Goal: Information Seeking & Learning: Learn about a topic

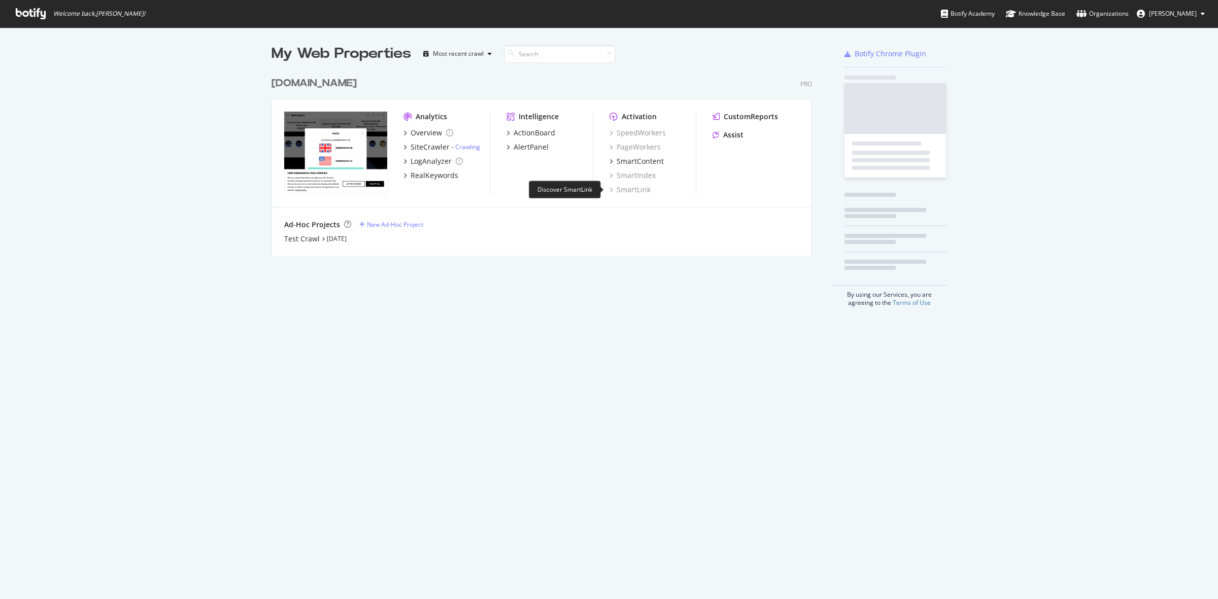
scroll to position [590, 1199]
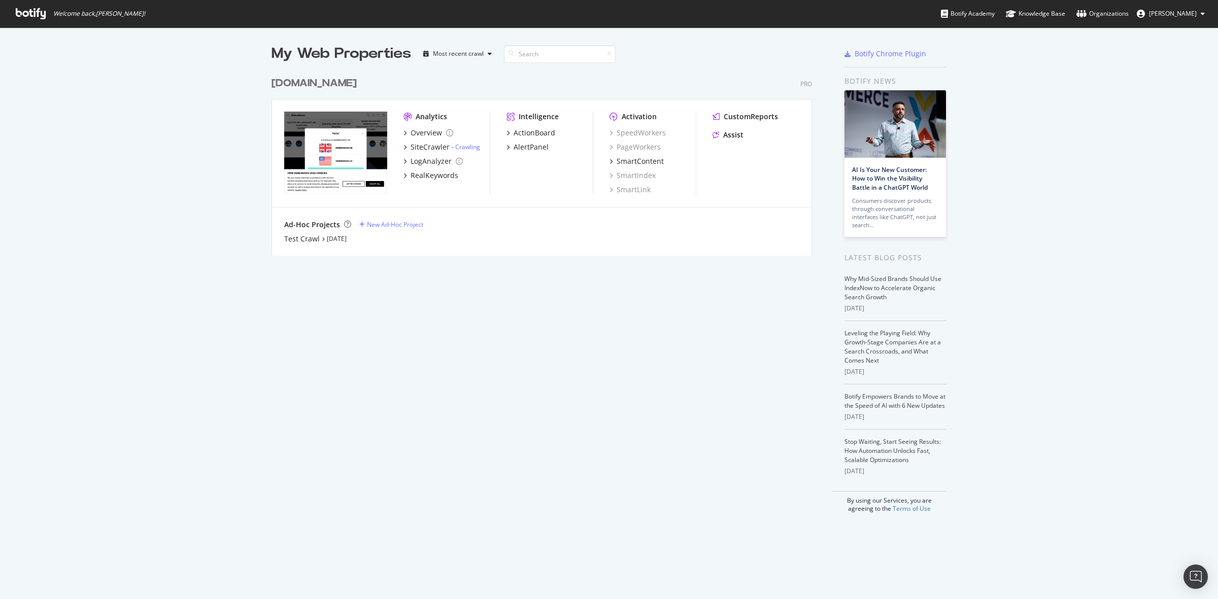
click at [311, 84] on div "[DOMAIN_NAME]" at bounding box center [314, 83] width 85 height 15
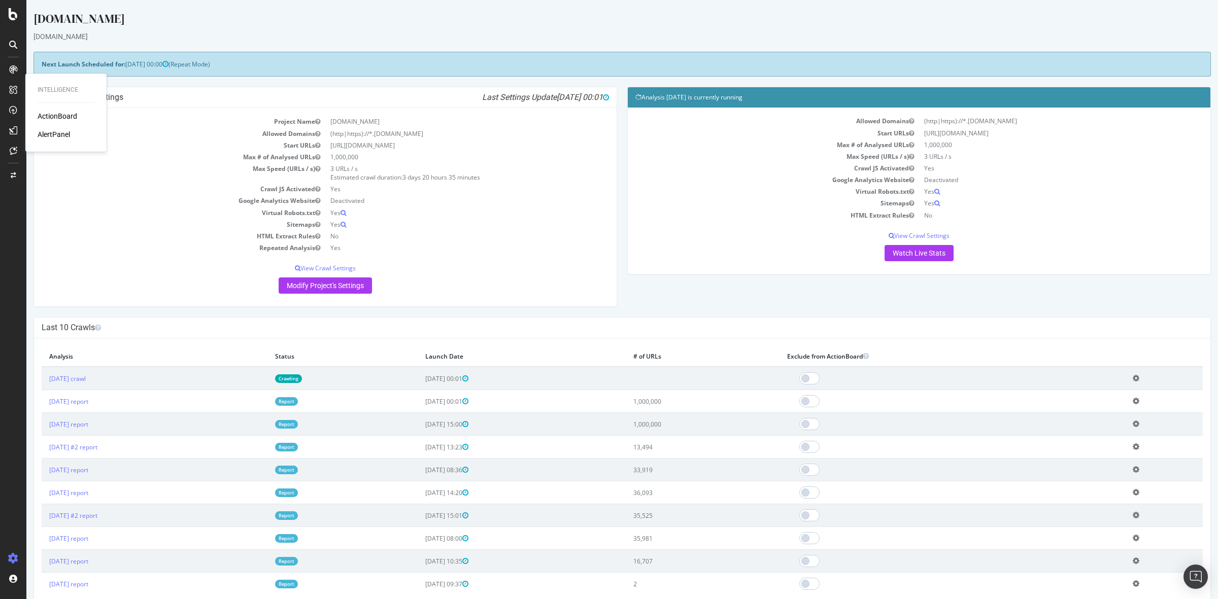
click at [54, 116] on div "ActionBoard" at bounding box center [58, 116] width 40 height 10
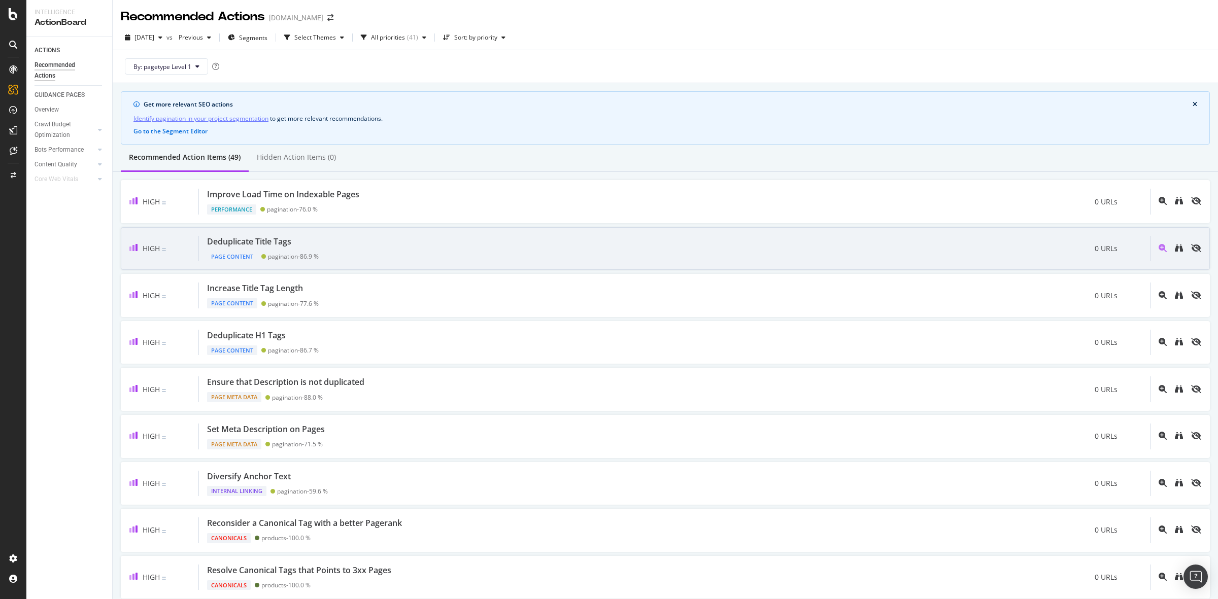
click at [398, 247] on div "Deduplicate Title Tags Page Content pagination - 86.9 % 0 URLs" at bounding box center [674, 249] width 951 height 26
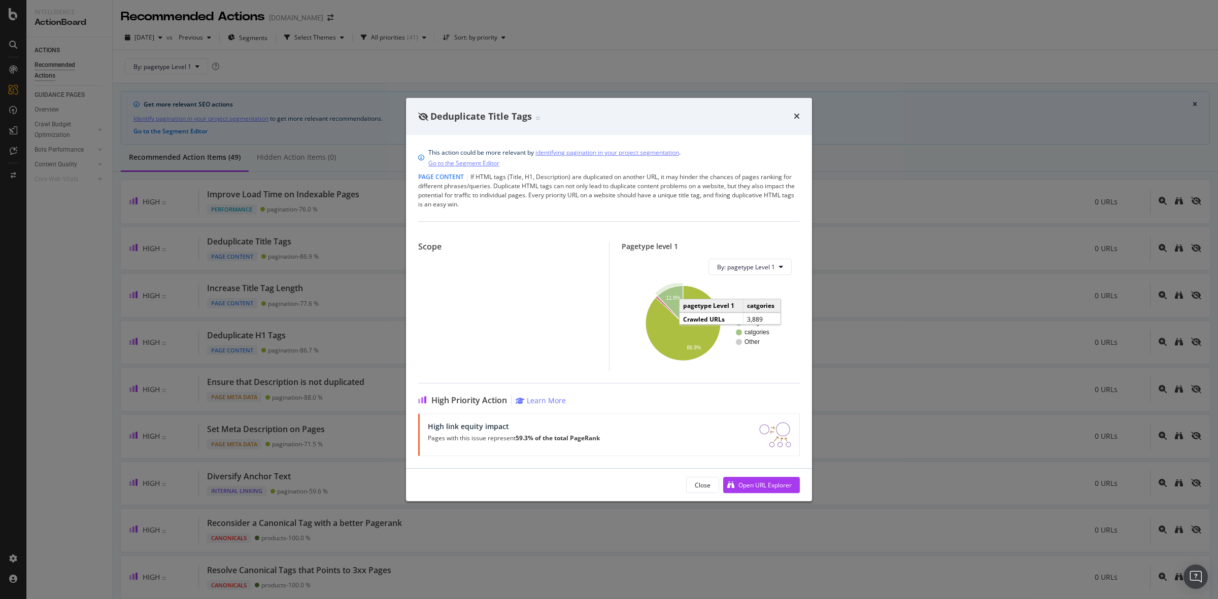
click at [666, 292] on icon "A chart." at bounding box center [669, 305] width 25 height 38
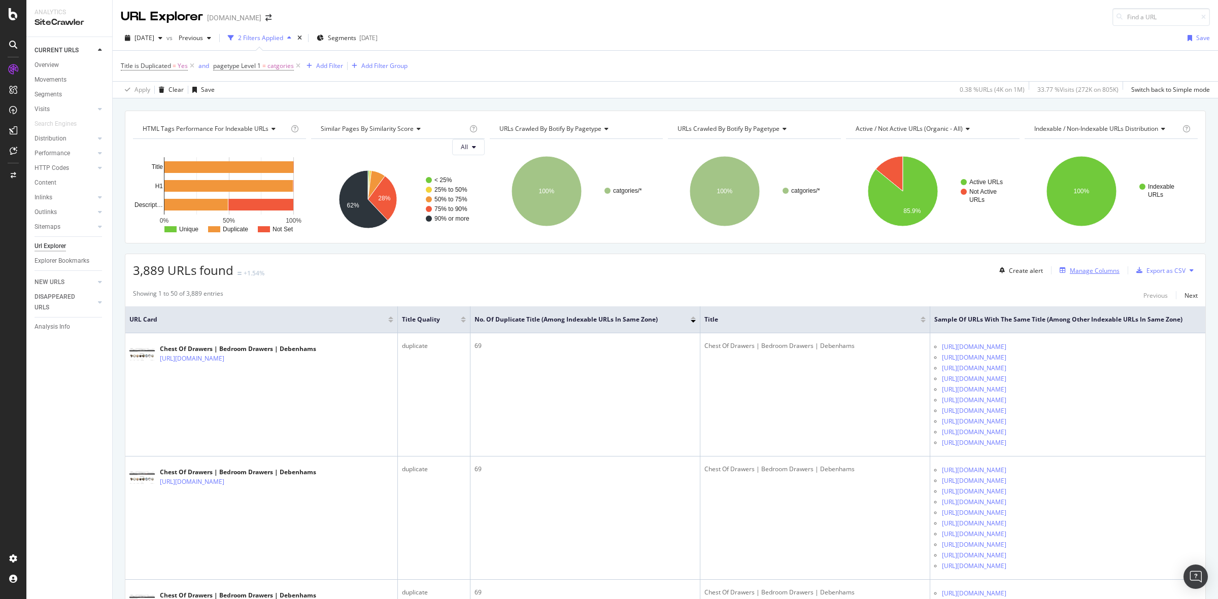
click at [1090, 274] on div "Manage Columns" at bounding box center [1095, 270] width 50 height 9
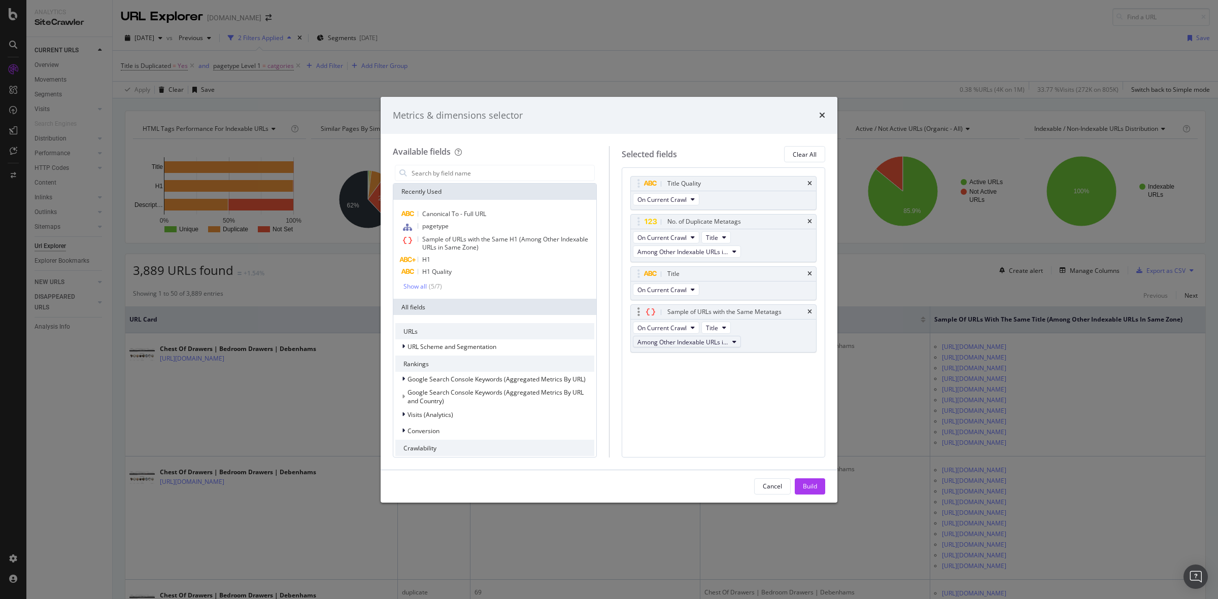
click at [729, 348] on button "Among Other Indexable URLs in Same Zone" at bounding box center [687, 342] width 108 height 12
click at [750, 415] on div "Title Quality On Current Crawl No. of Duplicate Metatags On Current Crawl Title…" at bounding box center [724, 312] width 204 height 290
click at [762, 341] on div "On Current Crawl Title Among Other Indexable URLs in Same Zone" at bounding box center [724, 336] width 186 height 32
click at [652, 314] on icon "modal" at bounding box center [650, 312] width 9 height 8
click at [683, 310] on div "Sample of URLs with the Same Metatags" at bounding box center [724, 312] width 114 height 10
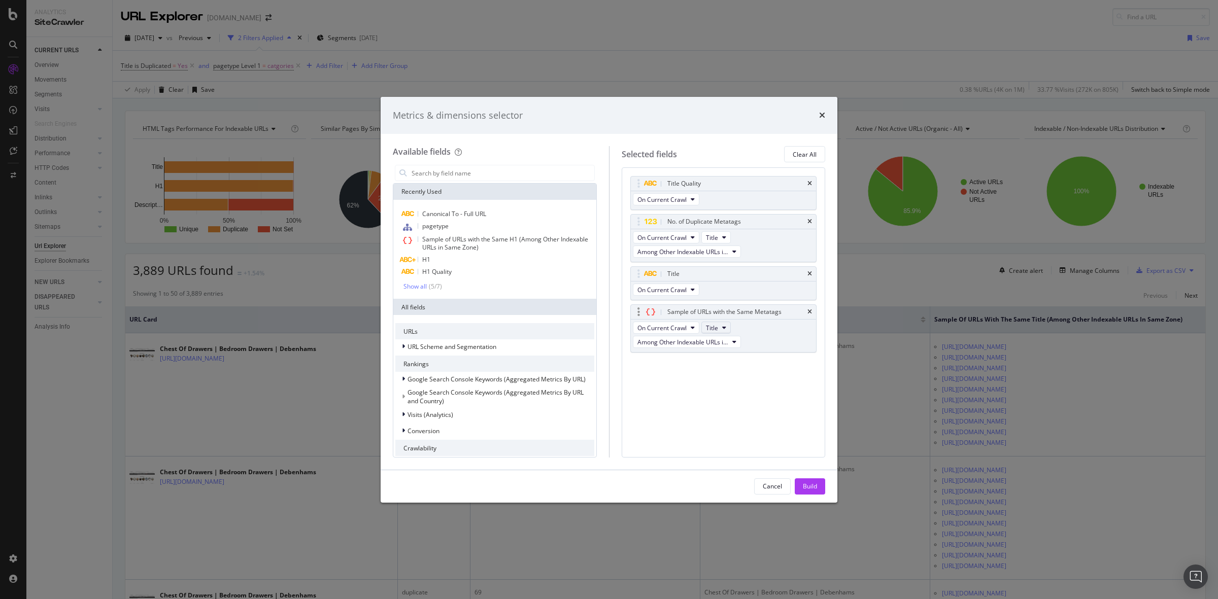
click at [713, 325] on span "Title" at bounding box center [712, 328] width 12 height 9
click at [754, 331] on div "On Current Crawl Title Among Other Indexable URLs in Same Zone" at bounding box center [724, 336] width 186 height 32
click at [736, 343] on icon "modal" at bounding box center [734, 342] width 4 height 6
click at [774, 334] on div "On Current Crawl Title Among Other Indexable URLs in Same Zone" at bounding box center [724, 336] width 186 height 32
click at [819, 118] on icon "times" at bounding box center [822, 115] width 6 height 8
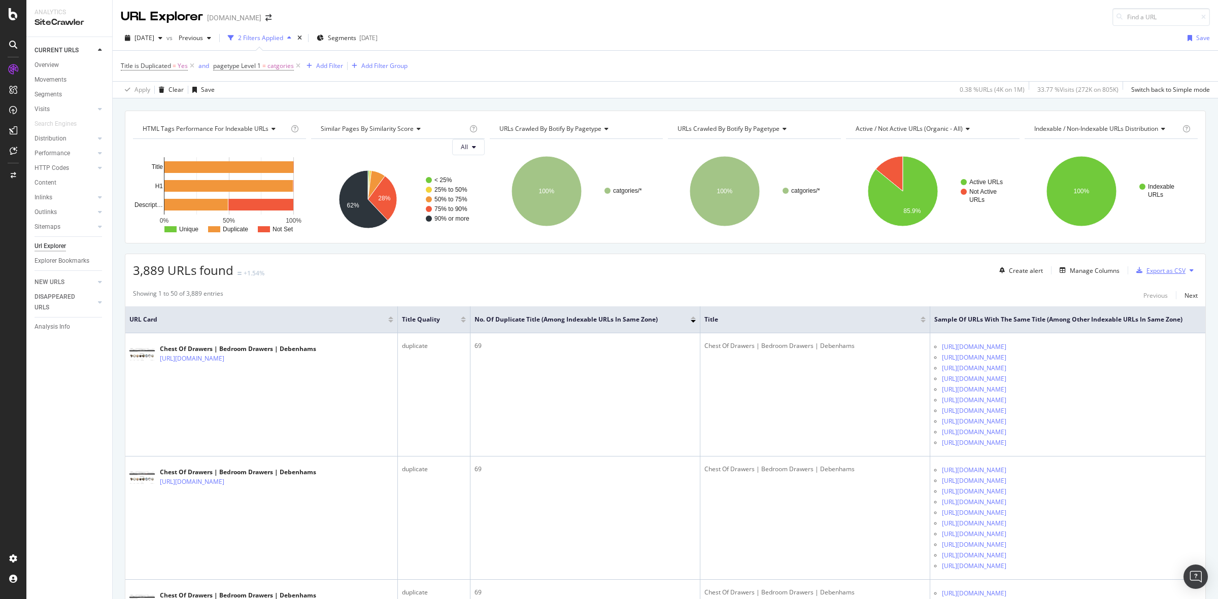
click at [1148, 273] on div "Export as CSV" at bounding box center [1165, 270] width 39 height 9
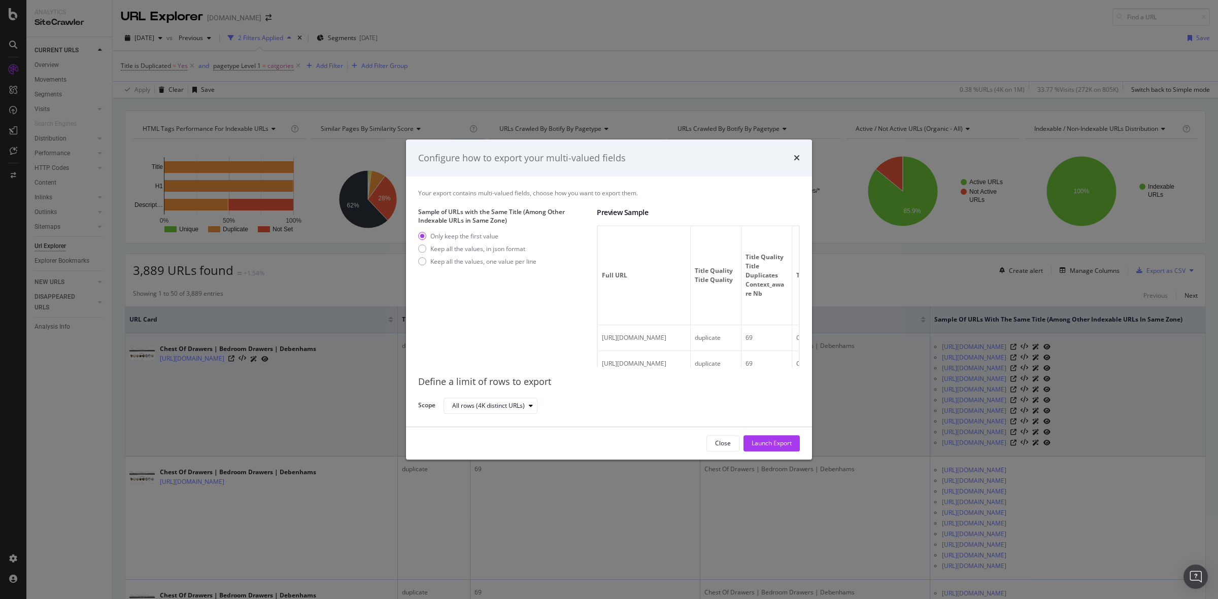
click at [785, 444] on div "Launch Export" at bounding box center [772, 444] width 40 height 9
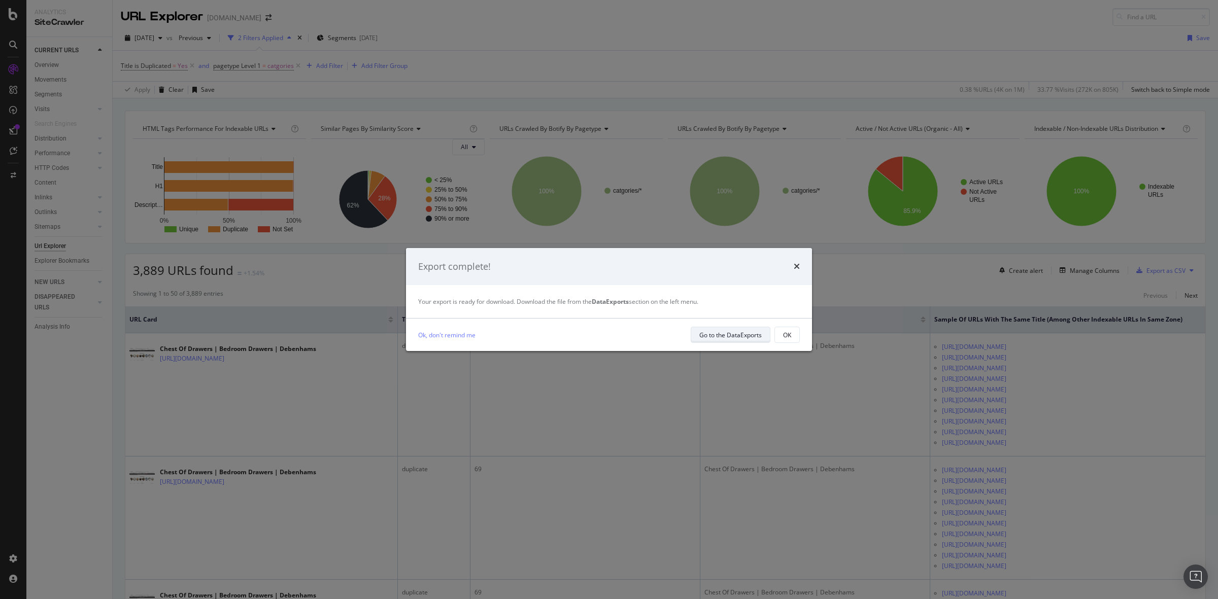
click at [747, 336] on div "Go to the DataExports" at bounding box center [730, 335] width 62 height 9
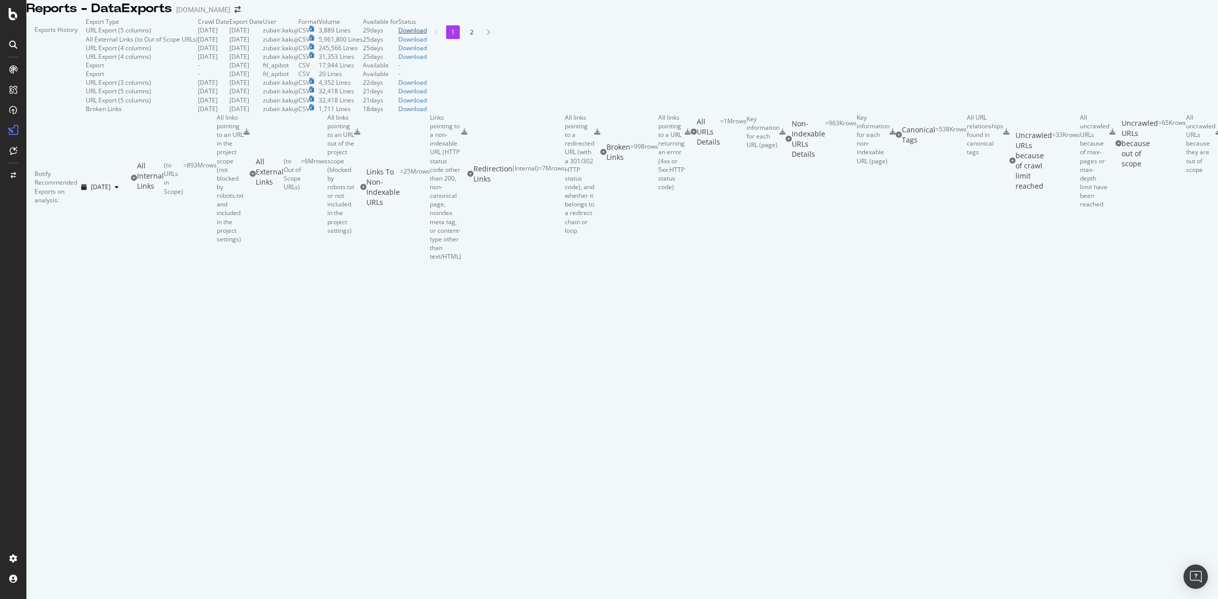
click at [427, 35] on div "Download" at bounding box center [412, 30] width 28 height 9
click at [59, 116] on div "ActionBoard" at bounding box center [58, 116] width 40 height 10
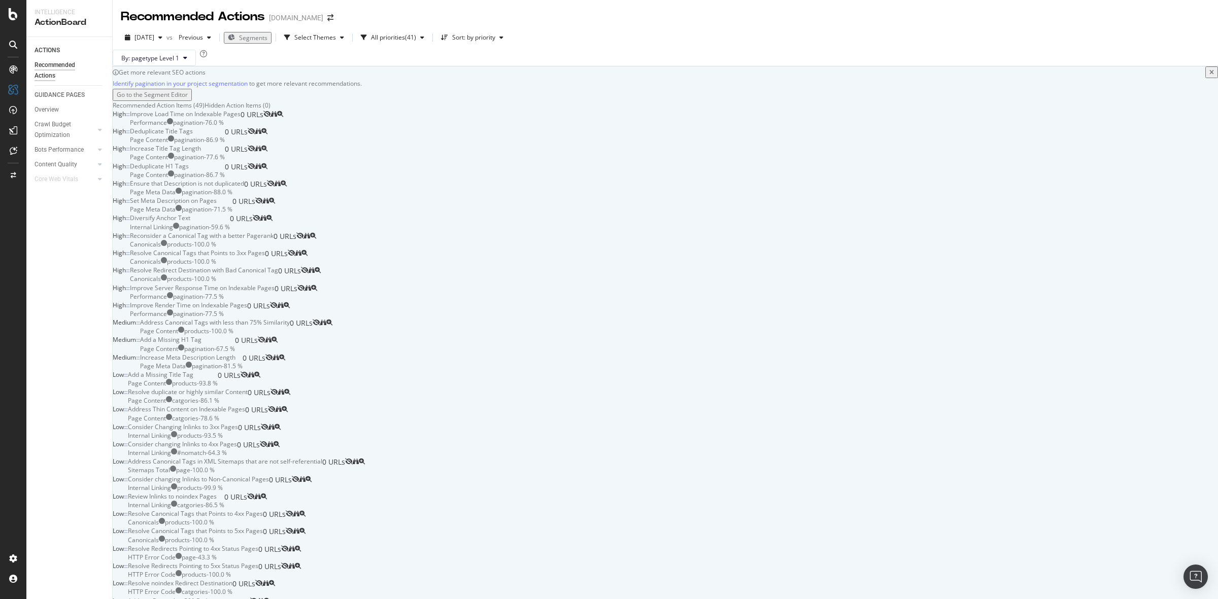
click at [253, 231] on div "Diversify Anchor Text Internal Linking pagination - 59.6 % 0 URLs" at bounding box center [191, 222] width 123 height 17
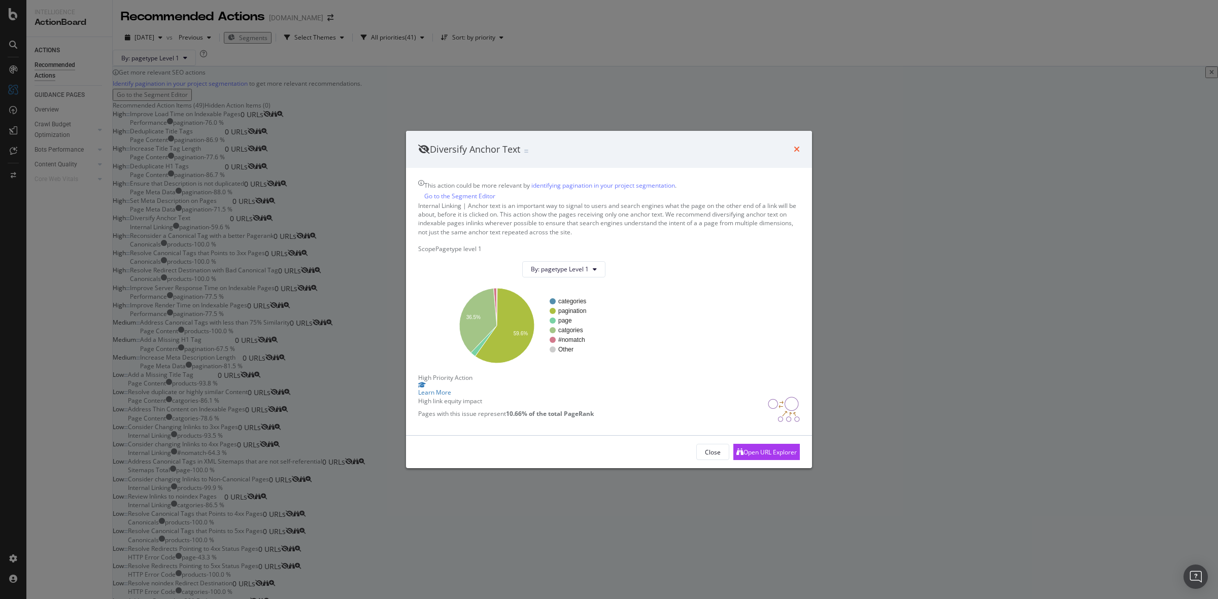
click at [795, 145] on icon "times" at bounding box center [797, 149] width 6 height 8
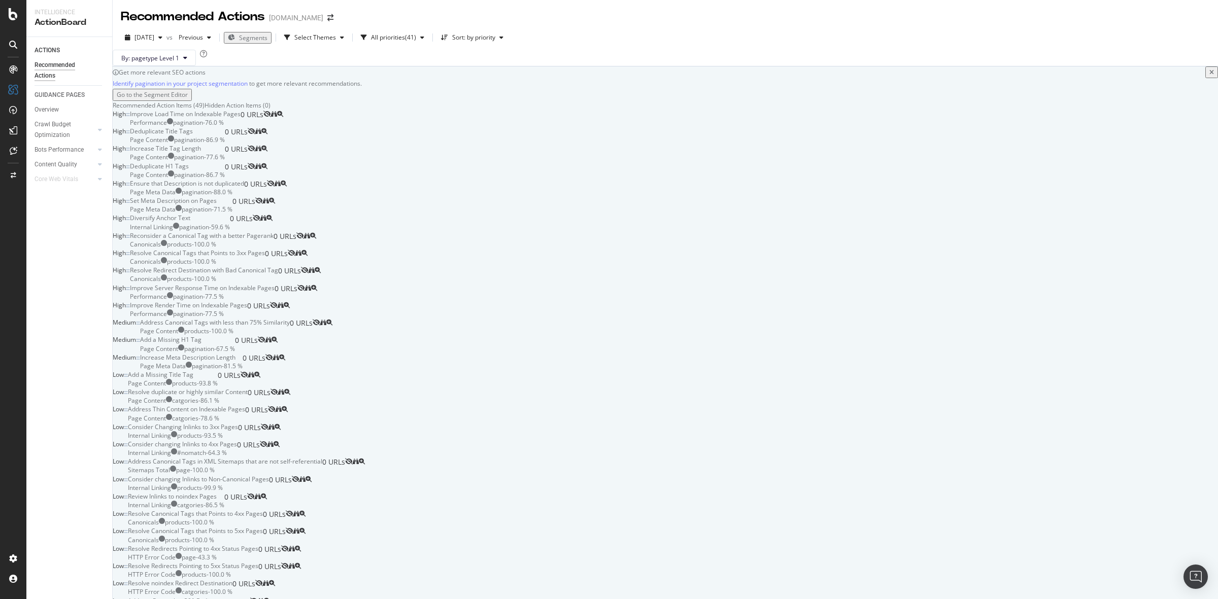
click at [876, 27] on div "2025 Aug. 1st vs Previous Segments Select Themes All priorities ( 41 ) Sort: by…" at bounding box center [665, 45] width 1105 height 41
click at [296, 249] on div "Reconsider a Canonical Tag with a better Pagerank Canonicals products - 100.0 %…" at bounding box center [213, 239] width 166 height 17
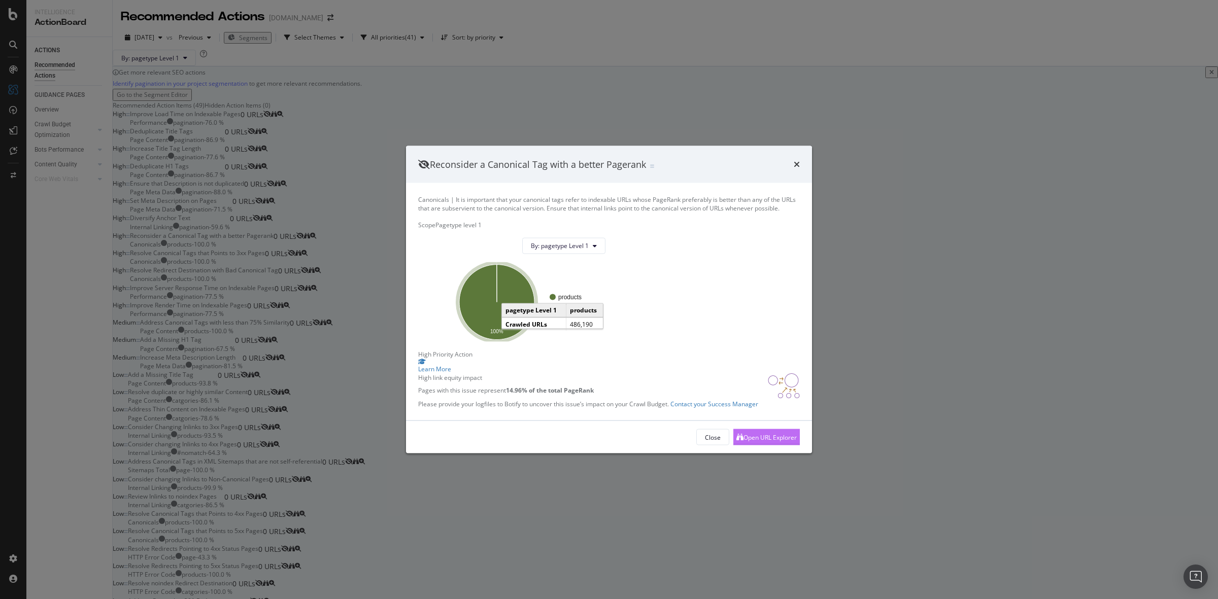
click at [769, 442] on div "Open URL Explorer" at bounding box center [769, 437] width 53 height 9
click at [799, 158] on div "times" at bounding box center [797, 164] width 6 height 13
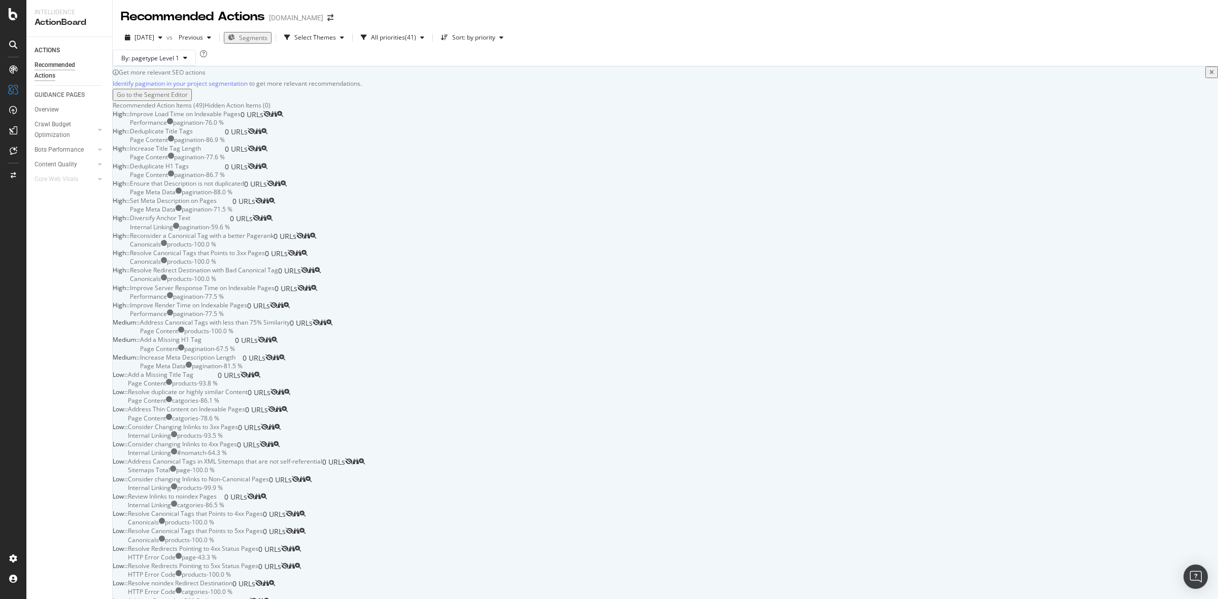
scroll to position [698, 0]
click at [247, 510] on div "Review Inlinks to noindex Pages Internal Linking catgories - 86.5 % 0 URLs" at bounding box center [187, 500] width 119 height 17
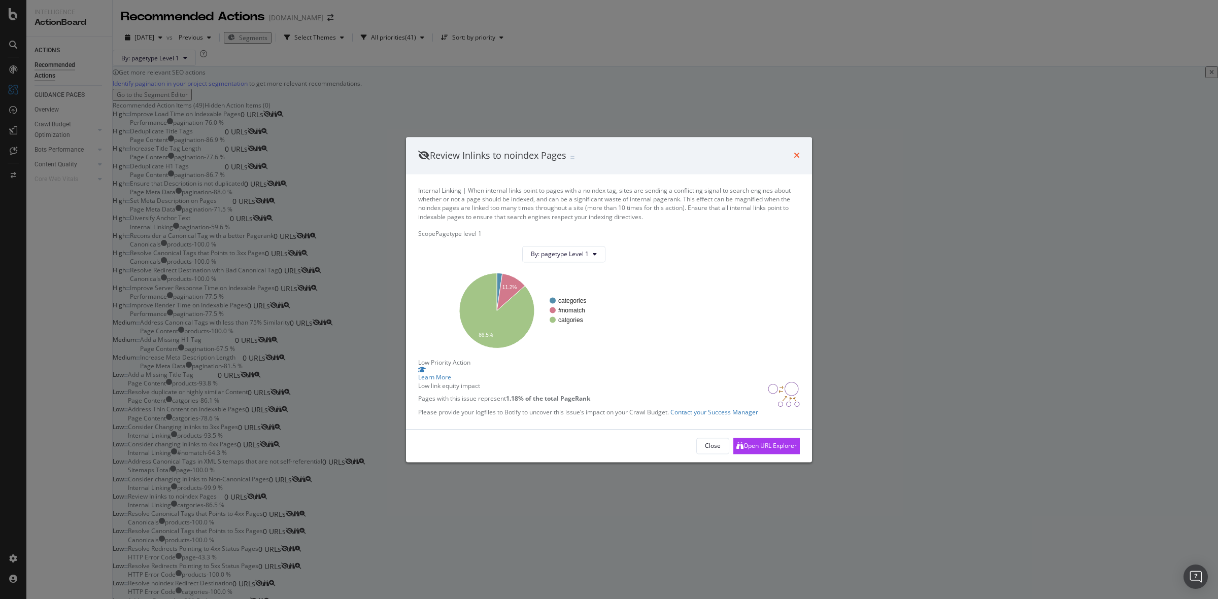
click at [797, 152] on icon "times" at bounding box center [797, 156] width 6 height 8
